Goal: Information Seeking & Learning: Understand process/instructions

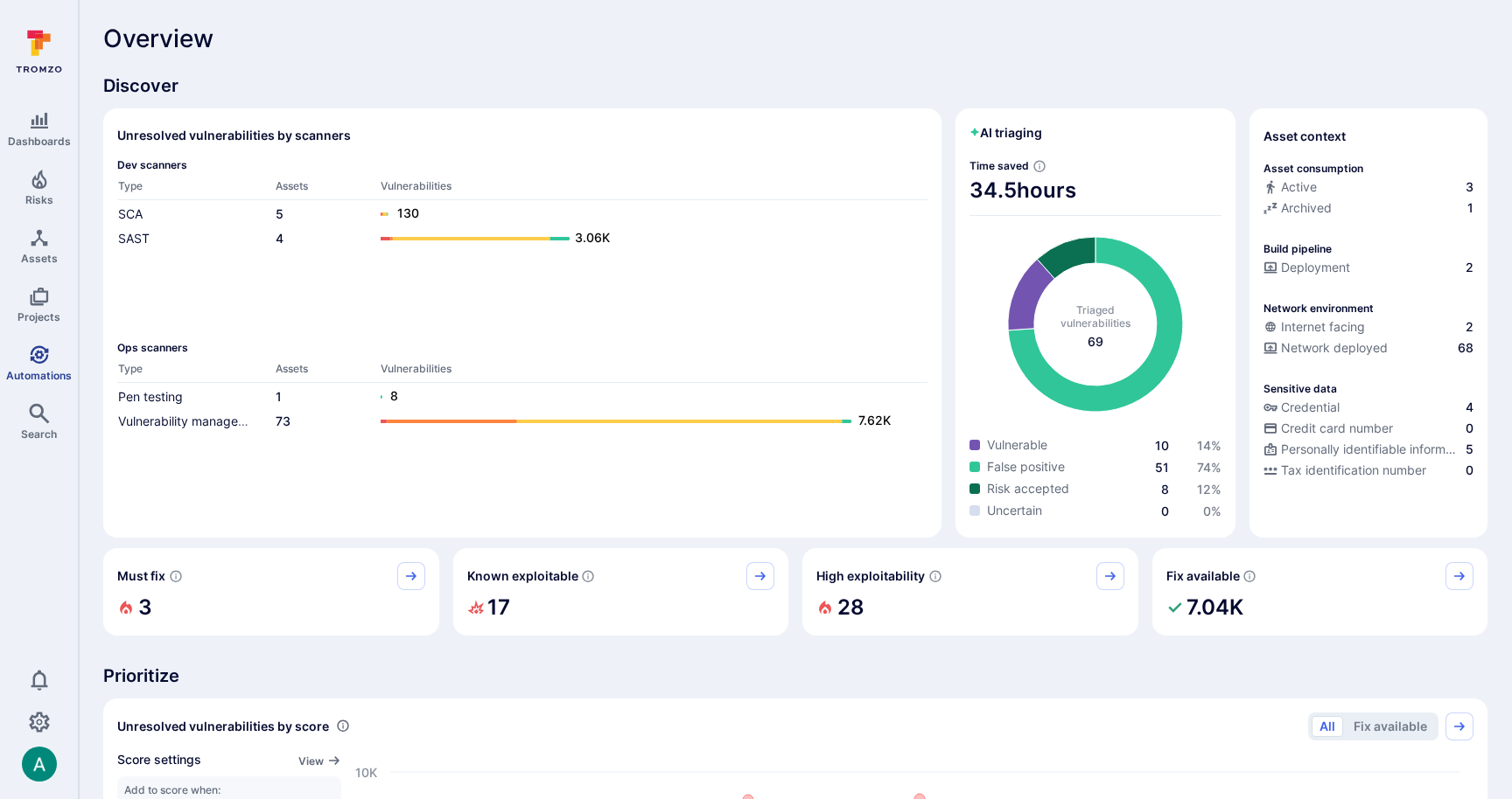
click at [41, 369] on span "Automations" at bounding box center [39, 375] width 66 height 13
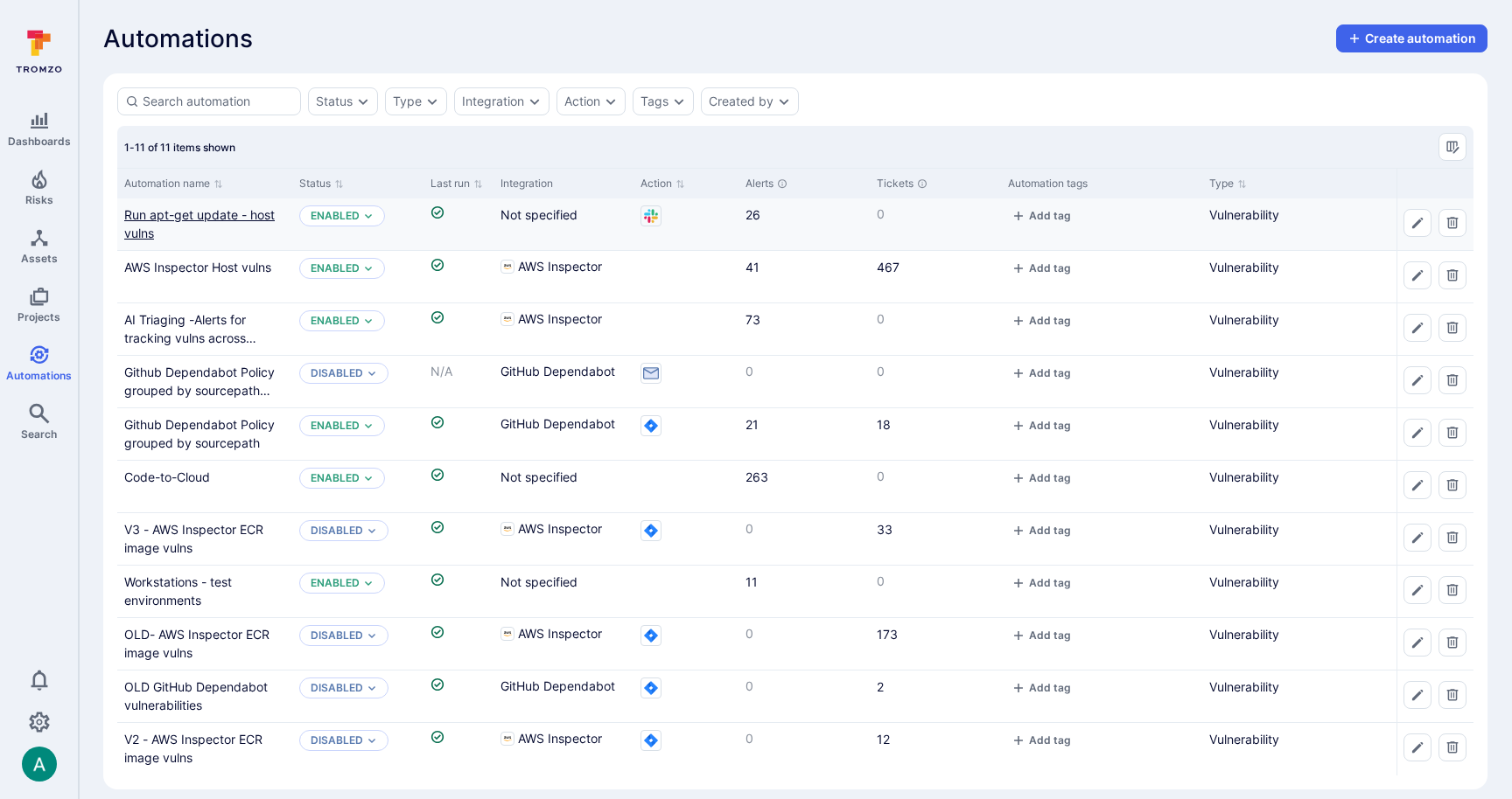
click at [234, 211] on link "Run apt-get update - host vulns" at bounding box center [199, 224] width 150 height 34
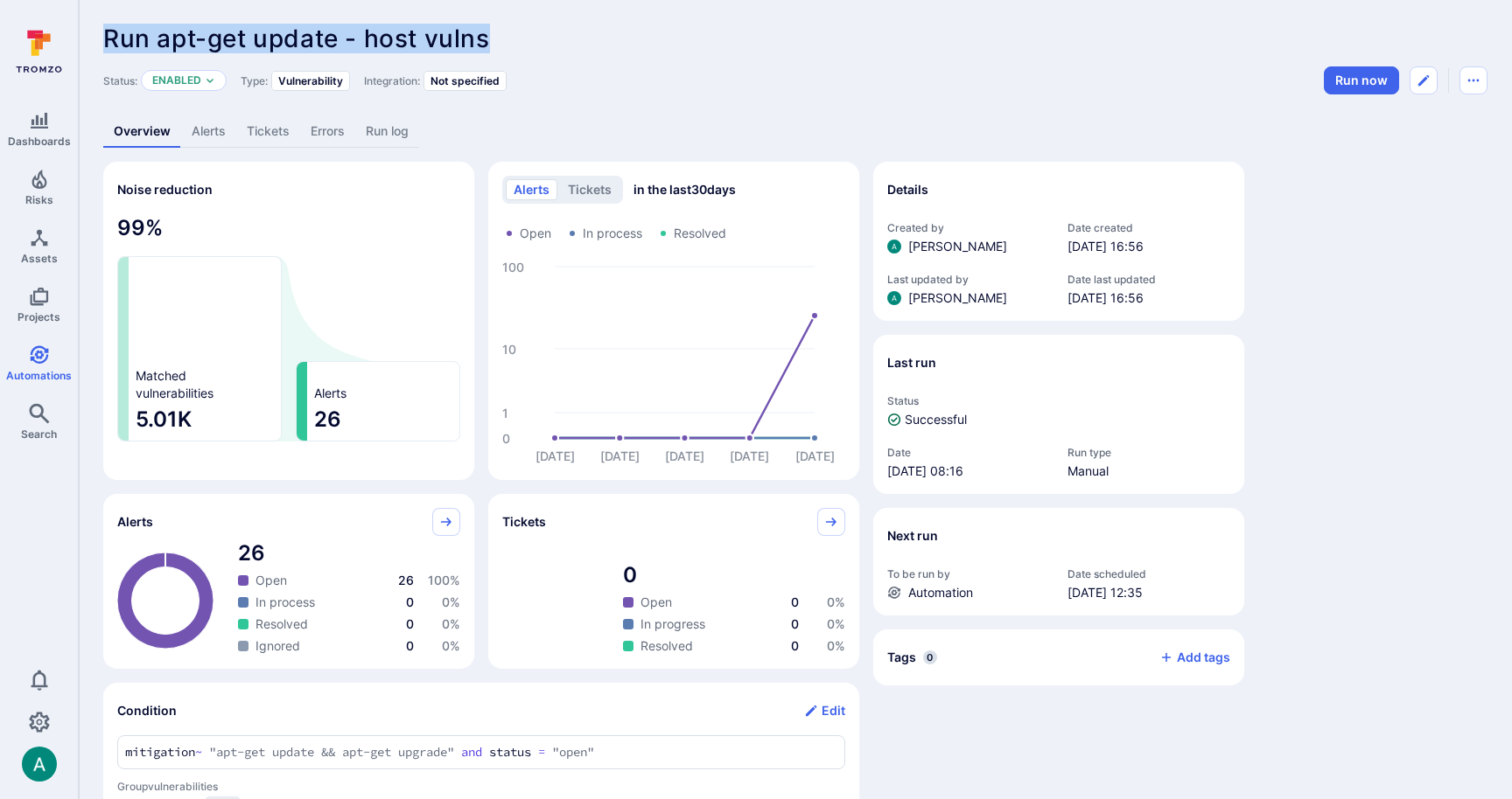
drag, startPoint x: 106, startPoint y: 37, endPoint x: 591, endPoint y: 33, distance: 485.0
click at [591, 33] on div "Run apt-get update - host vulns ... Show more" at bounding box center [795, 39] width 1384 height 28
copy span "Run apt-get update - host vulns"
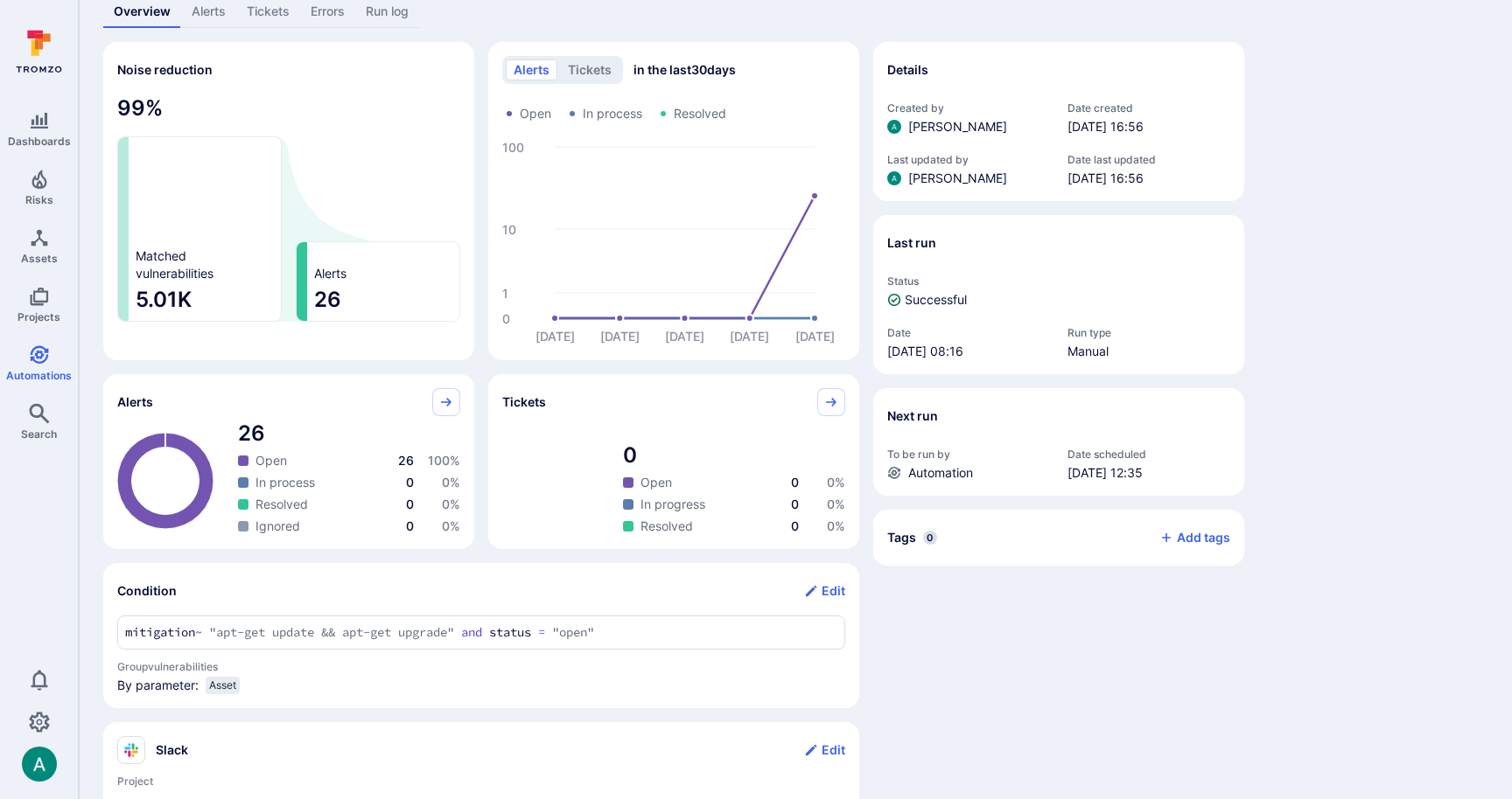
scroll to position [118, 0]
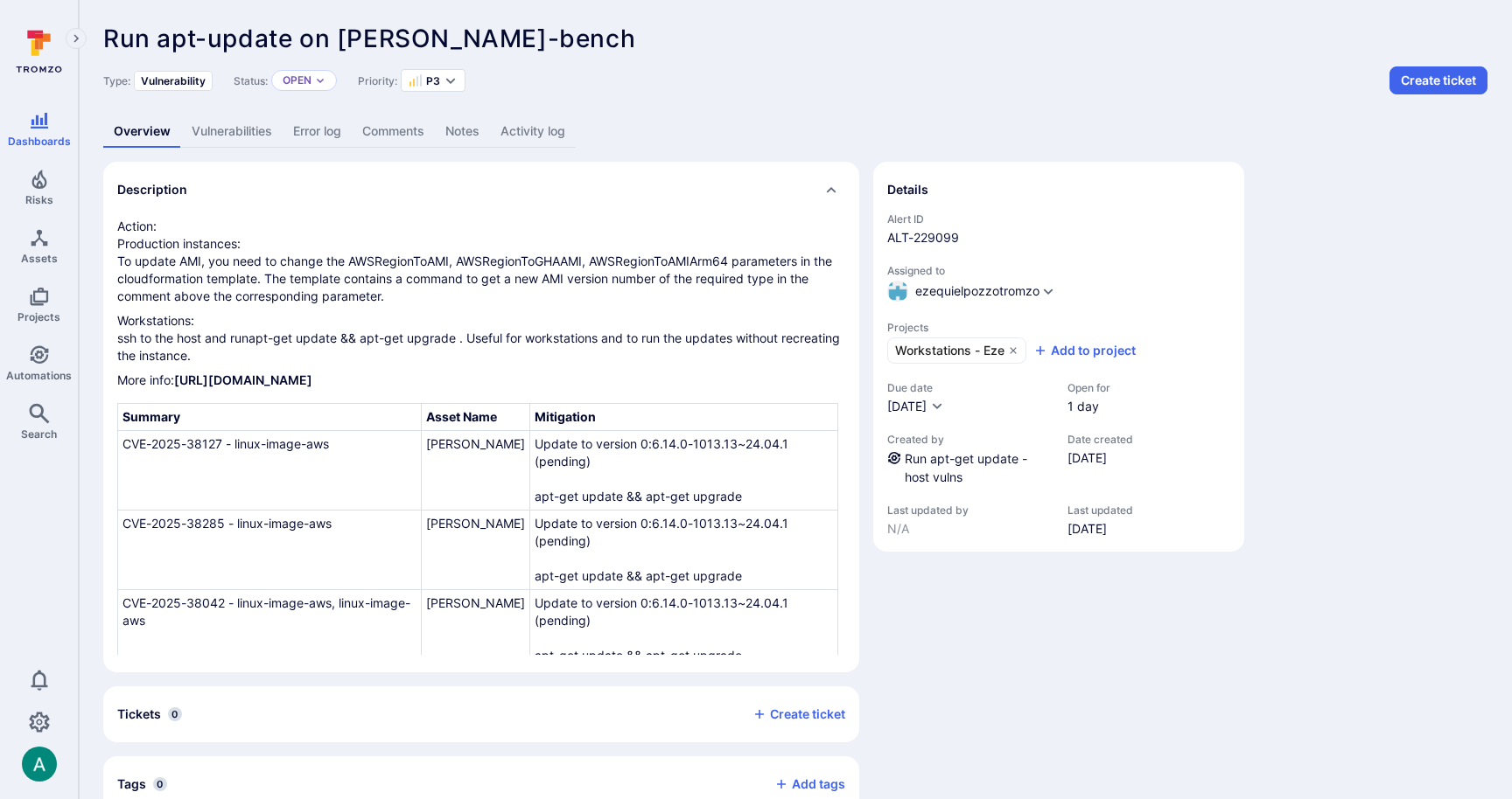
drag, startPoint x: 121, startPoint y: 261, endPoint x: 418, endPoint y: 290, distance: 298.4
click at [418, 290] on p "Action: Production instances: To update AMI, you need to change the AWSRegionTo…" at bounding box center [481, 261] width 728 height 88
copy p "o update AMI, you need to change the AWSRegionToAMI, AWSRegionToGHAAMI, AWSRegi…"
